Goal: Task Accomplishment & Management: Manage account settings

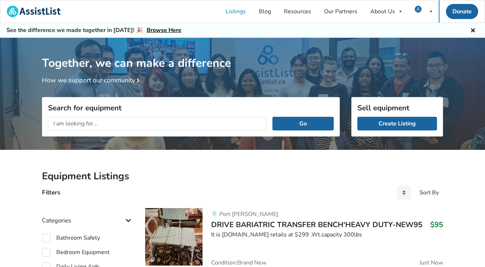
scroll to position [1, 0]
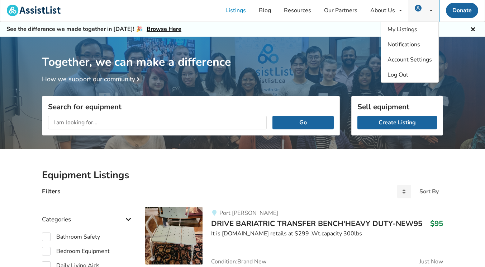
click at [430, 10] on icon at bounding box center [431, 10] width 3 height 4
click at [395, 28] on span "My Listings" at bounding box center [403, 29] width 30 height 8
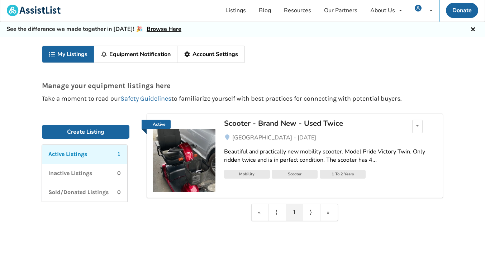
click at [198, 164] on img at bounding box center [184, 160] width 63 height 63
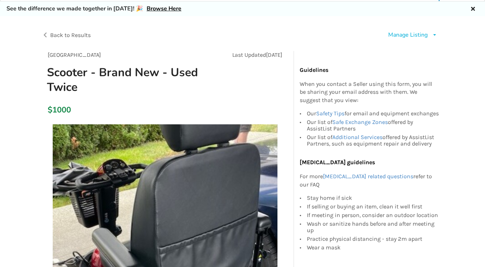
scroll to position [20, 0]
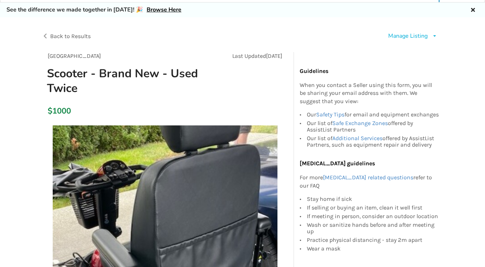
click at [89, 111] on div "$1000" at bounding box center [165, 111] width 246 height 20
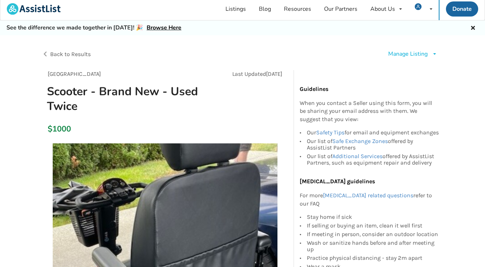
scroll to position [0, 0]
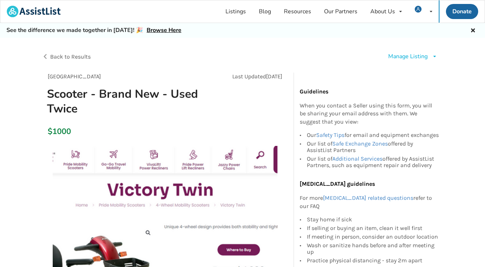
click at [411, 57] on div "Manage Listing" at bounding box center [407, 56] width 39 height 8
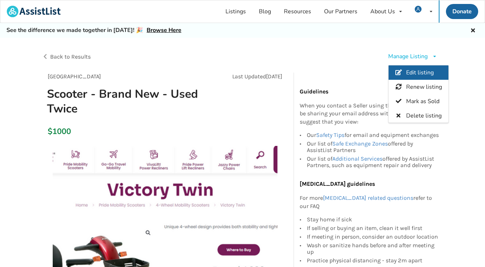
click at [419, 73] on span "Edit listing" at bounding box center [420, 73] width 28 height 8
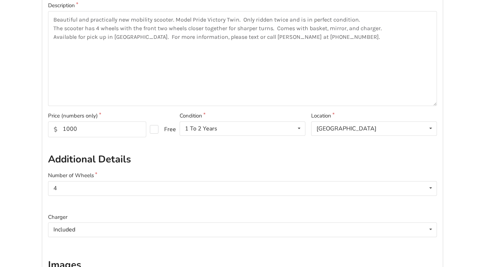
scroll to position [132, 0]
click at [108, 128] on input "1000" at bounding box center [97, 129] width 98 height 16
type input "1"
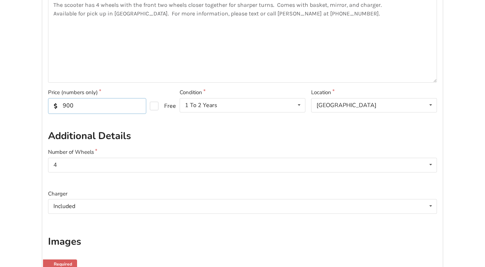
scroll to position [178, 0]
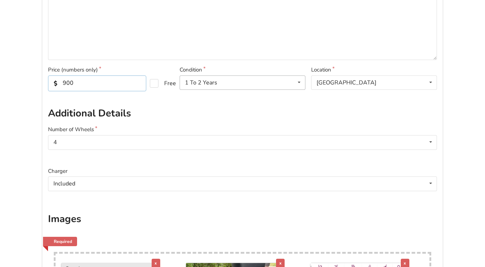
type input "900"
click at [299, 83] on icon at bounding box center [299, 82] width 10 height 13
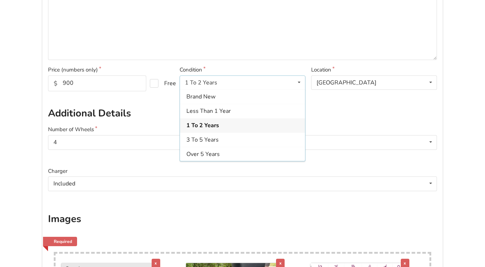
click at [466, 136] on div "Back to listing Basic Information Post Title Scooter - Brand New - Used Twice D…" at bounding box center [242, 169] width 485 height 618
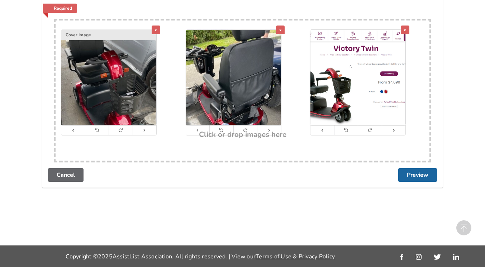
scroll to position [410, 0]
click at [414, 178] on button "Preview" at bounding box center [418, 175] width 39 height 14
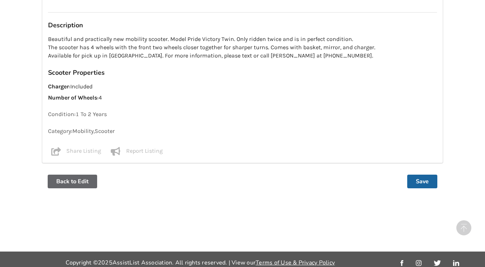
scroll to position [544, 0]
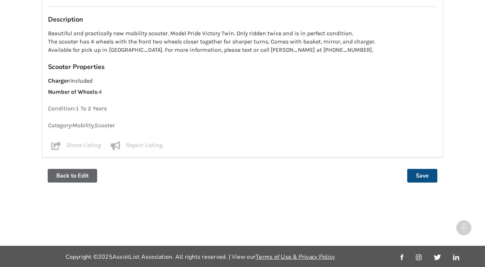
click at [418, 175] on button "Save" at bounding box center [422, 176] width 30 height 14
